Goal: Information Seeking & Learning: Learn about a topic

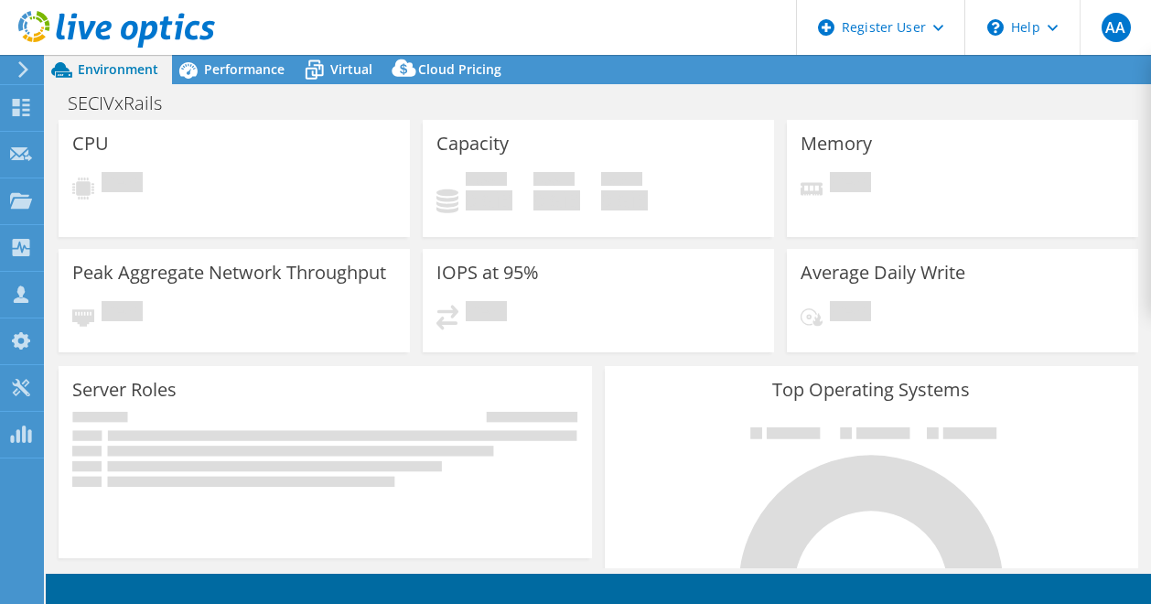
select select "USD"
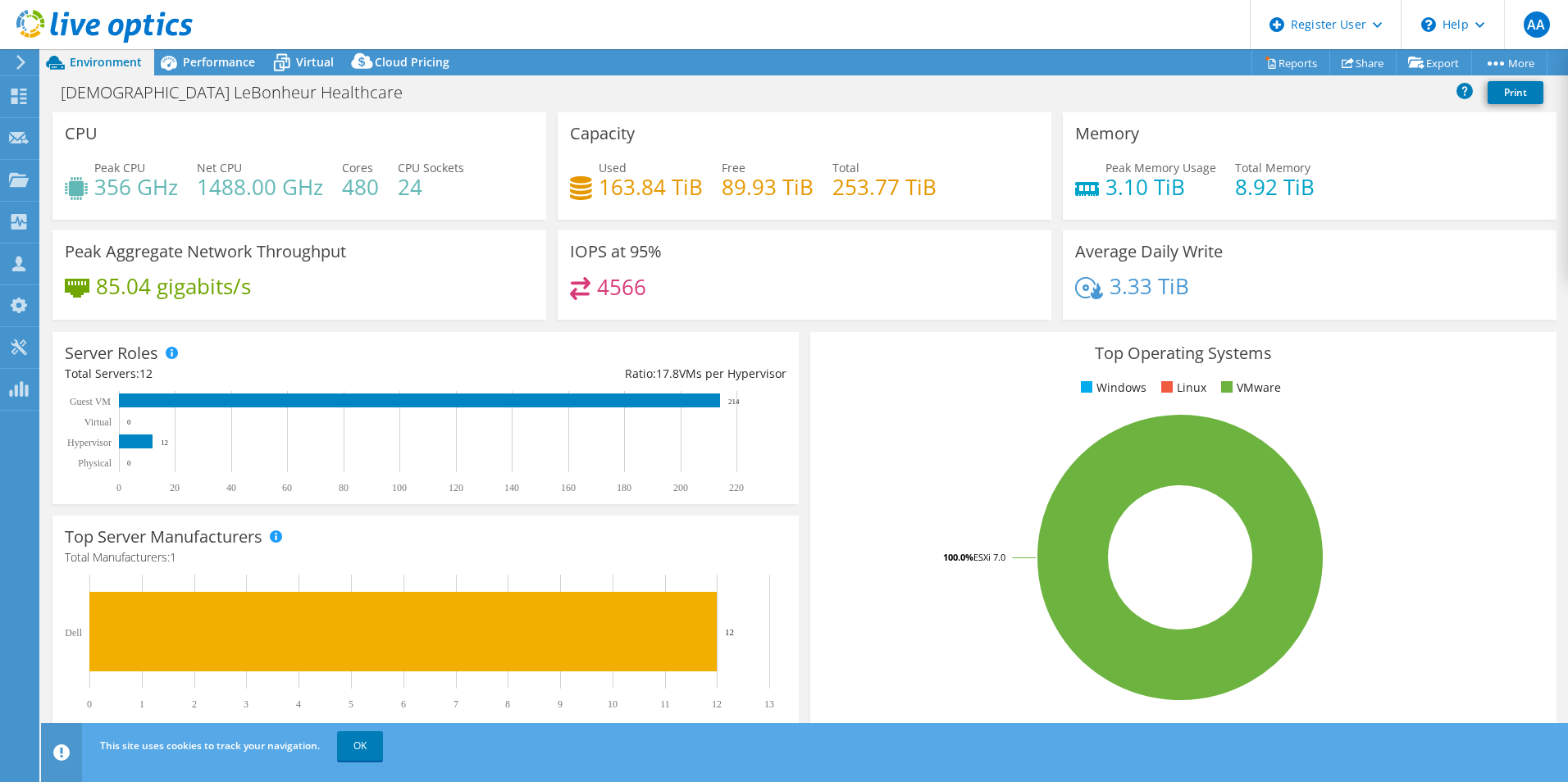
select select "USD"
click at [211, 68] on span "Performance" at bounding box center [219, 61] width 73 height 15
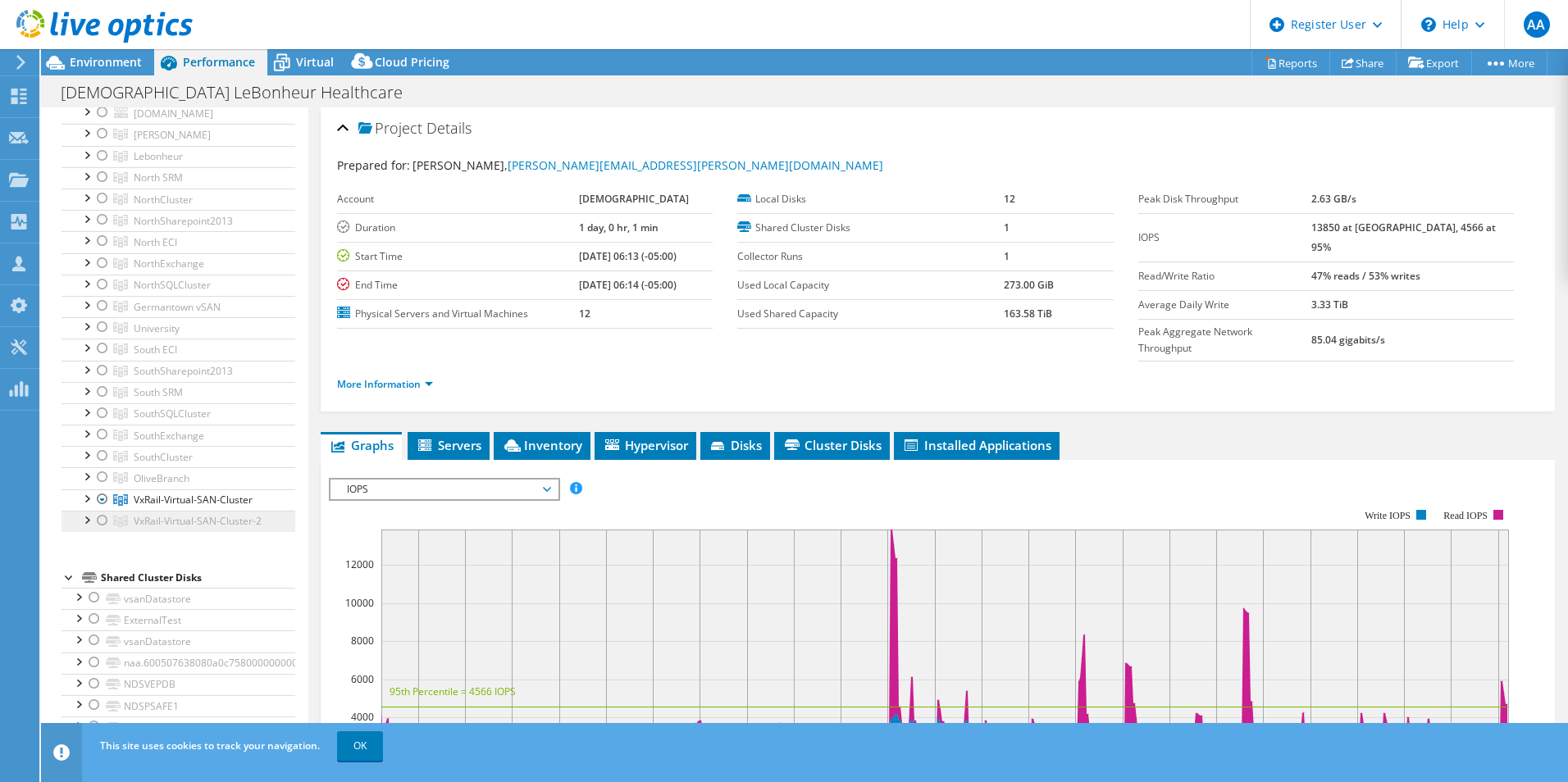
scroll to position [164, 0]
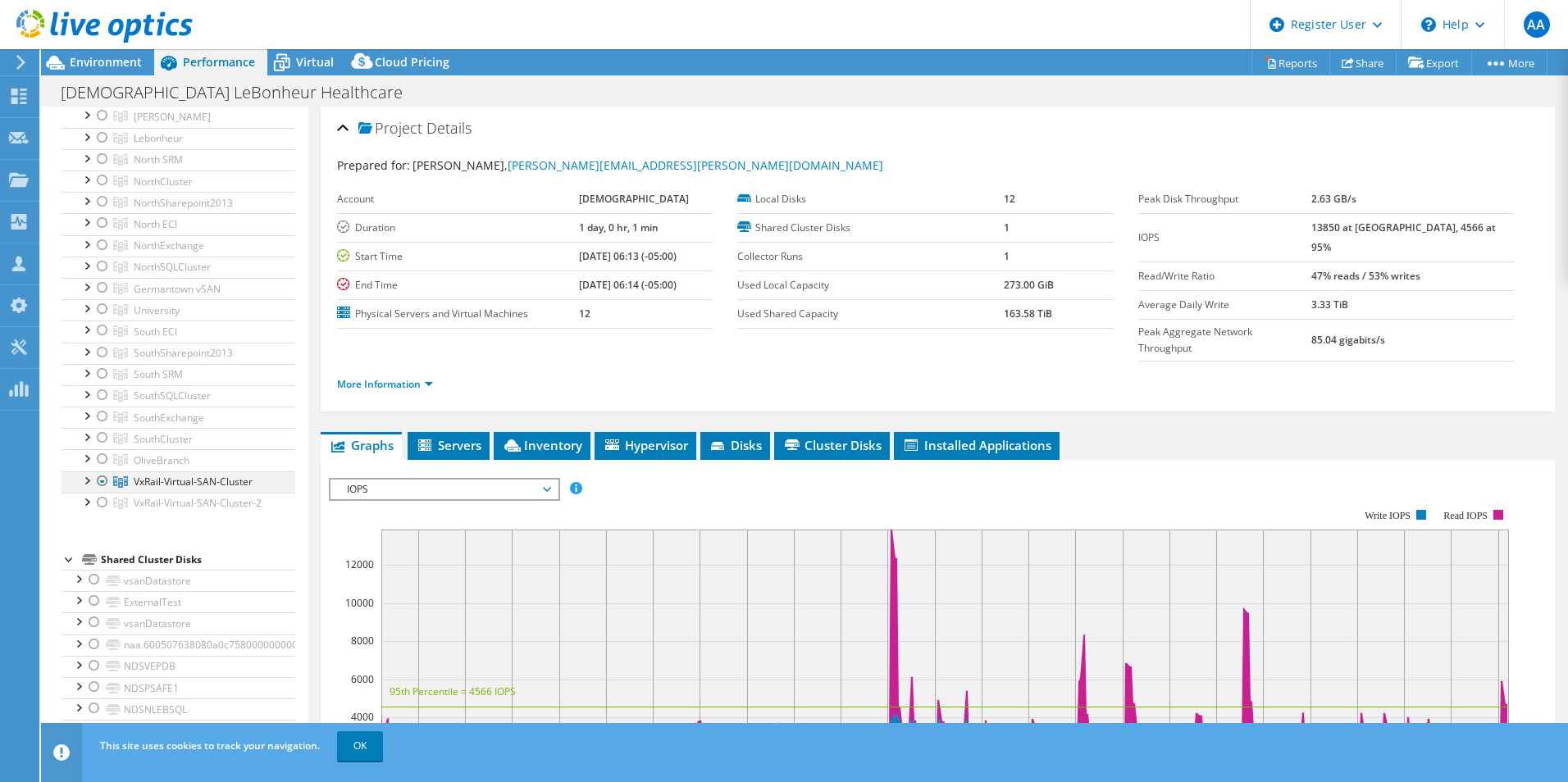
click at [82, 482] on div at bounding box center [86, 479] width 16 height 16
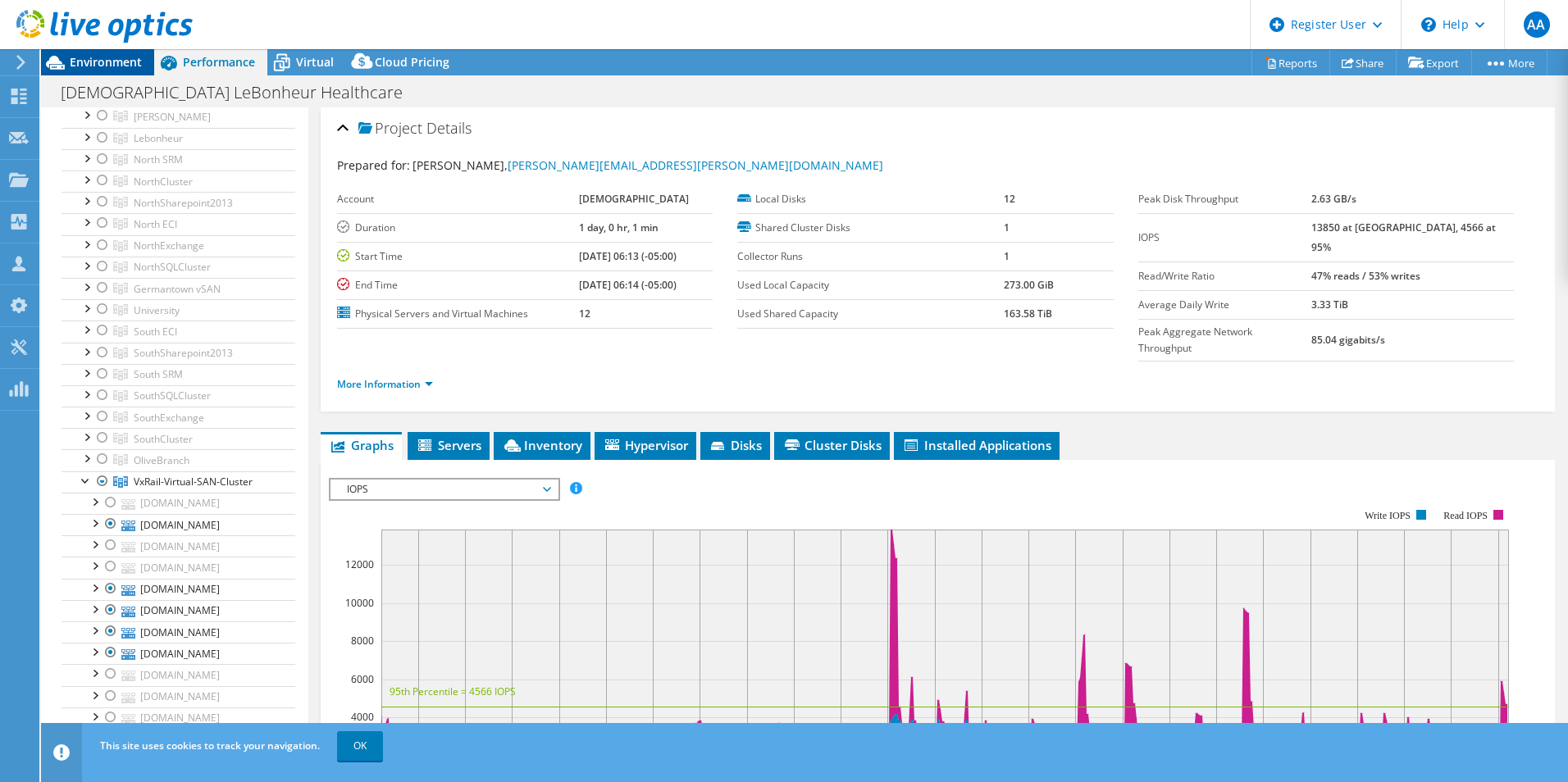
click at [103, 66] on span "Environment" at bounding box center [106, 61] width 73 height 15
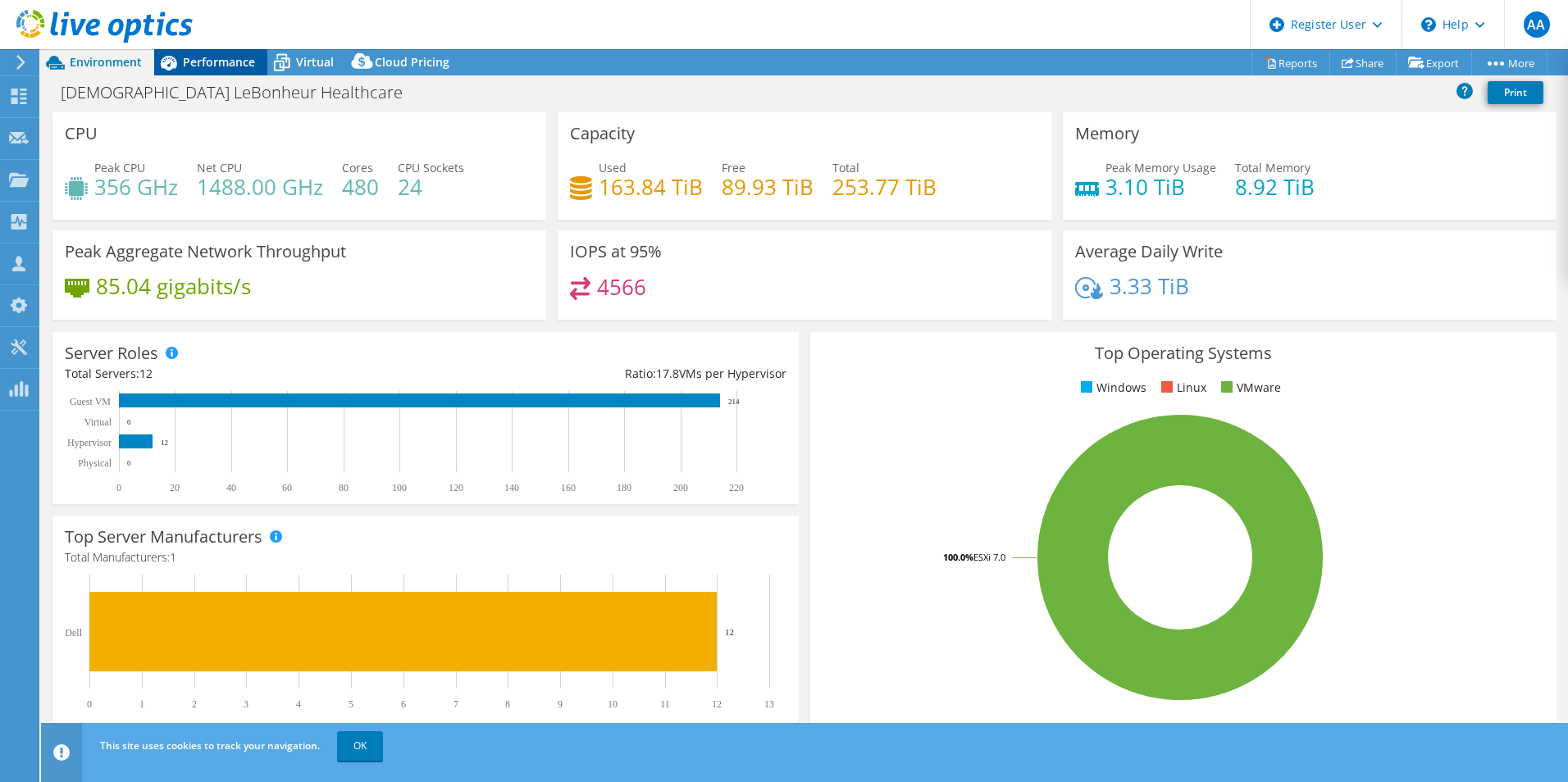
click at [220, 69] on span "Performance" at bounding box center [219, 61] width 73 height 15
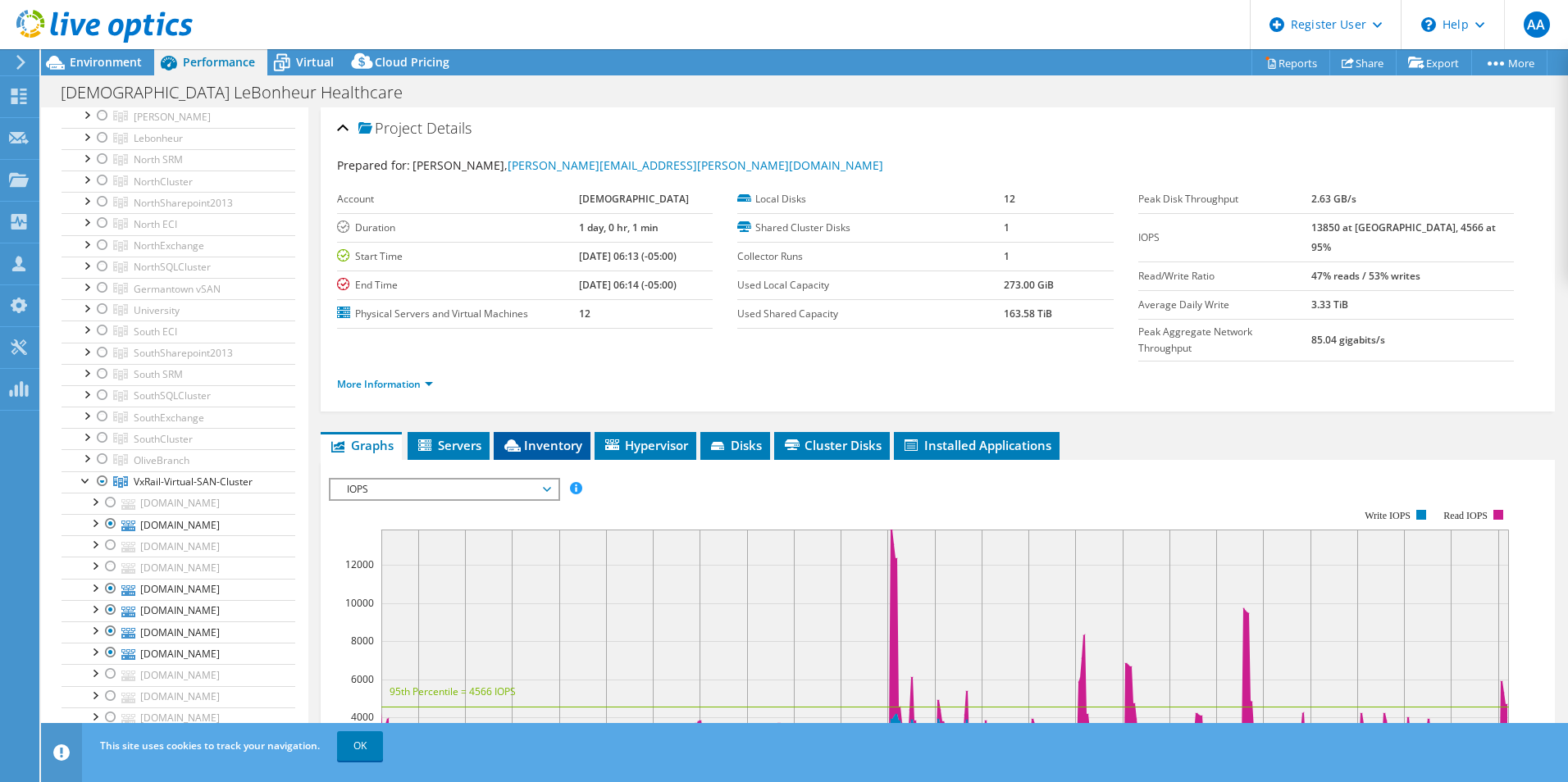
click at [539, 437] on span "Inventory" at bounding box center [542, 445] width 81 height 16
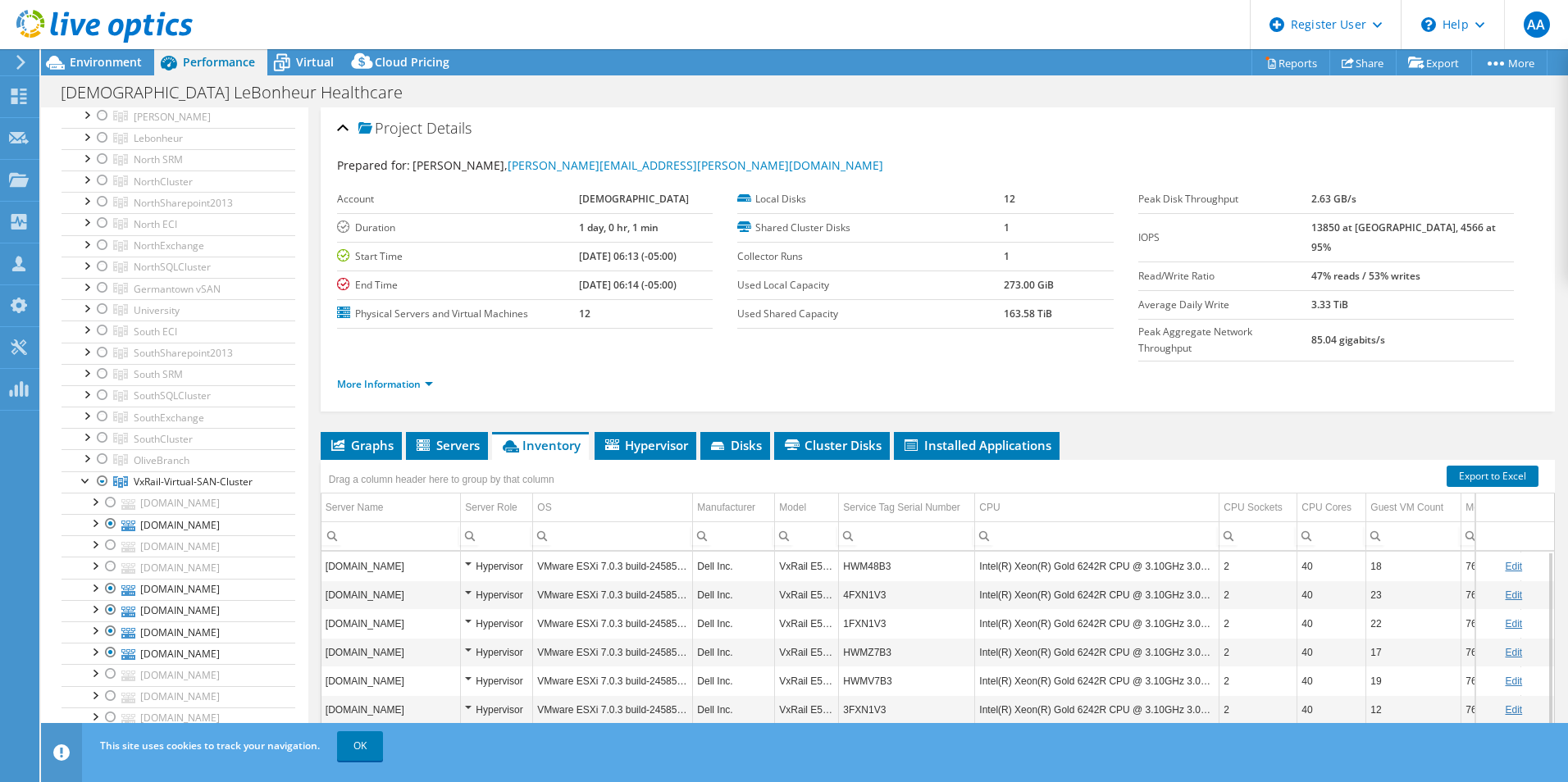
click at [867, 552] on td "HWM48B3" at bounding box center [907, 566] width 136 height 29
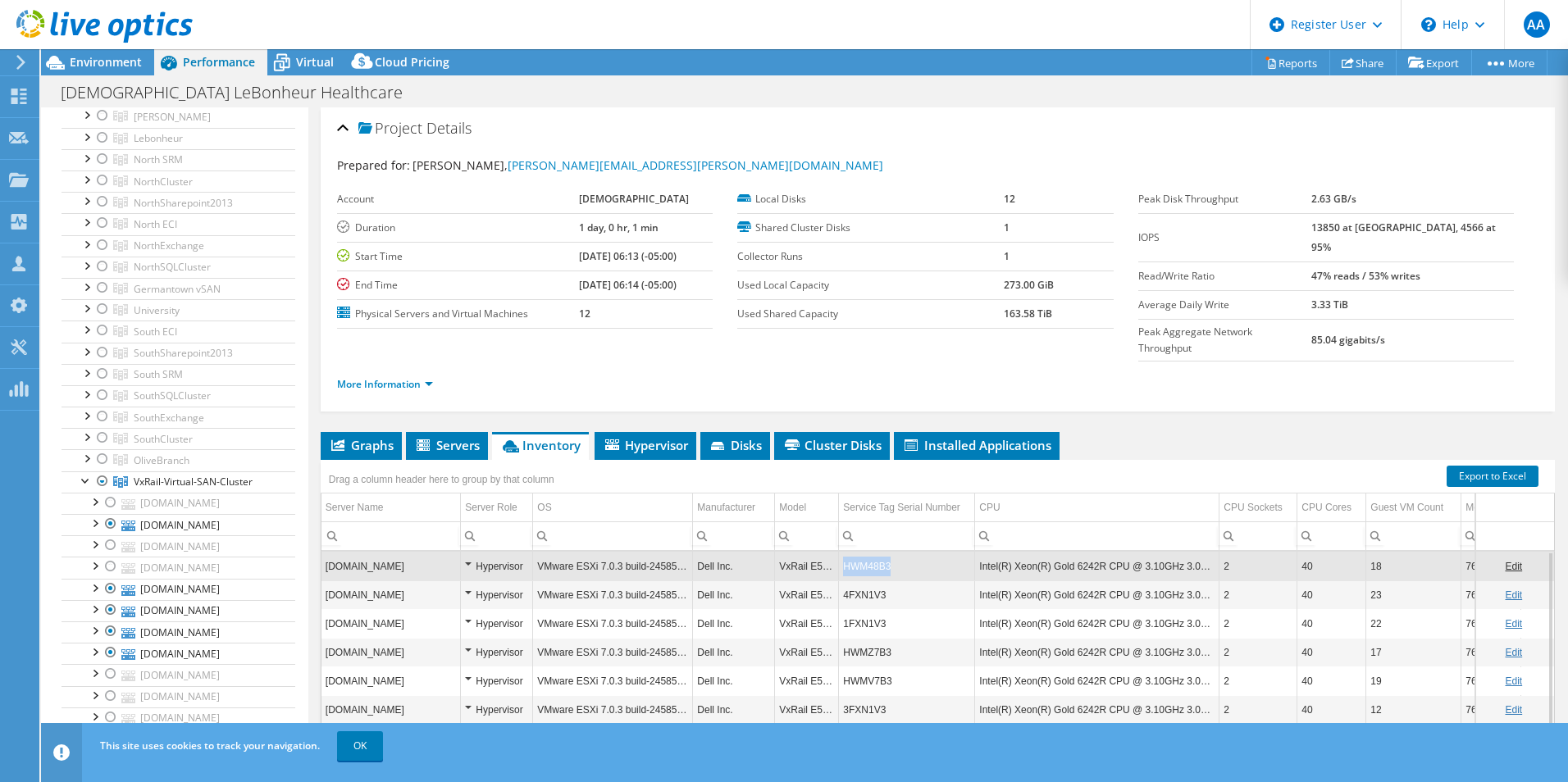
copy td "HWM48B3"
drag, startPoint x: 895, startPoint y: 529, endPoint x: 847, endPoint y: 541, distance: 49.5
click at [847, 552] on td "HWM48B3" at bounding box center [907, 566] width 136 height 29
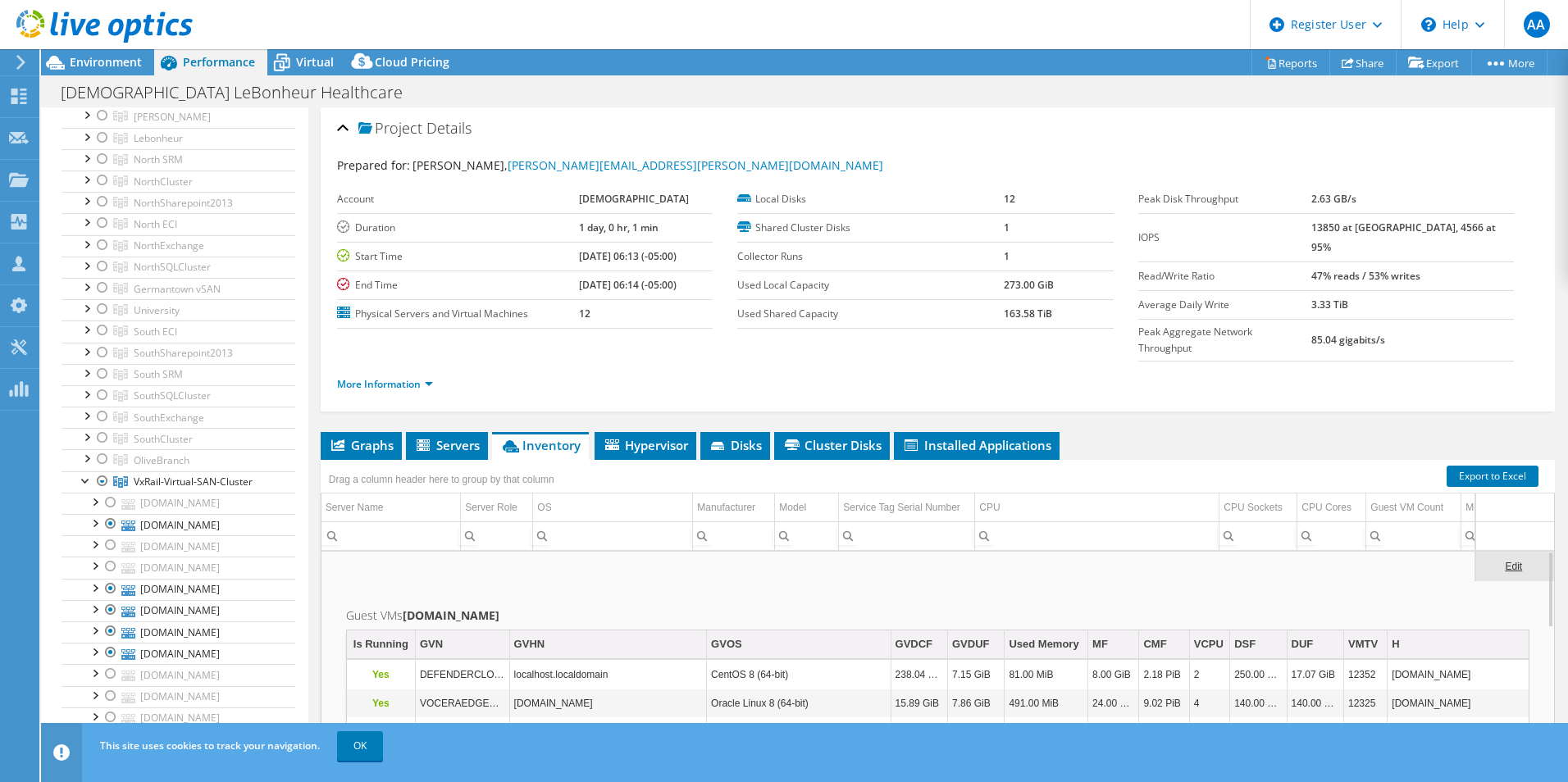
scroll to position [0, 0]
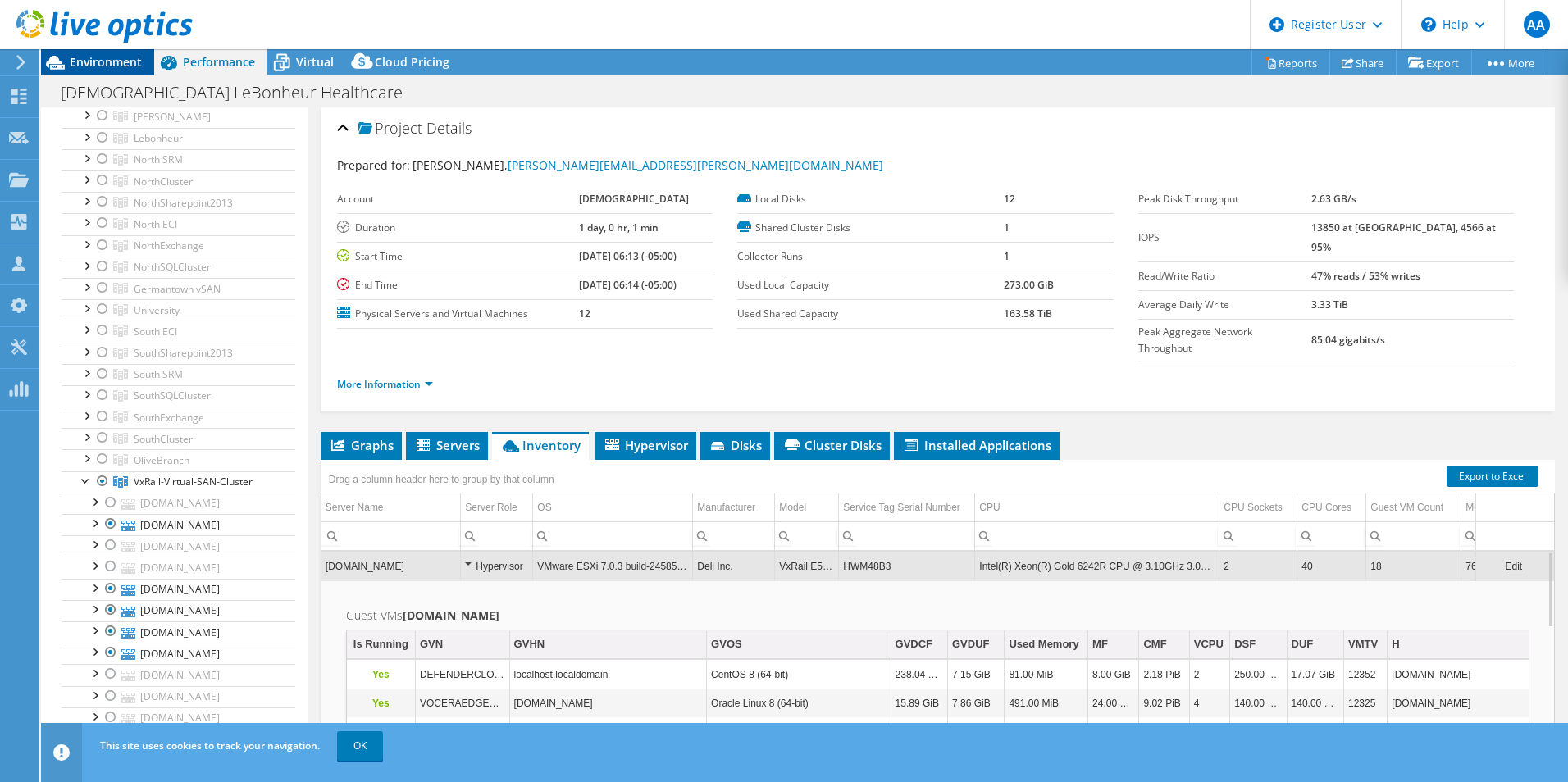
click at [95, 66] on span "Environment" at bounding box center [106, 61] width 73 height 15
